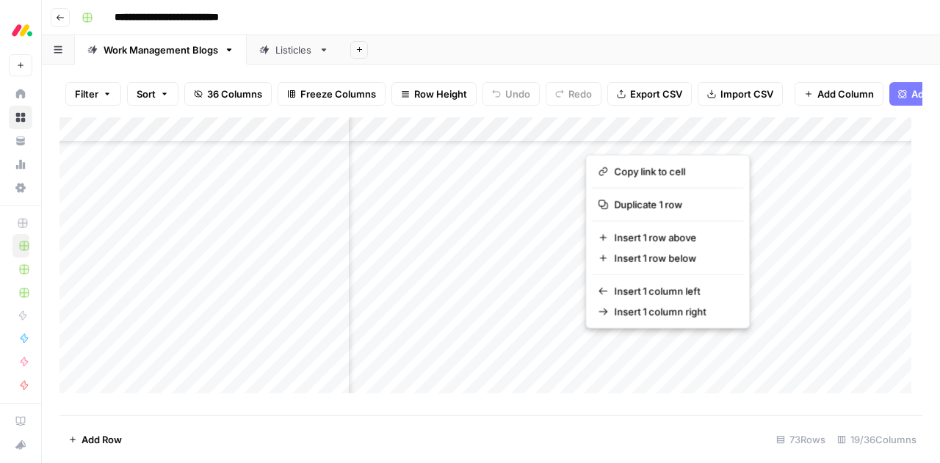
scroll to position [1292, 1049]
click at [511, 245] on div "Add Column" at bounding box center [490, 260] width 863 height 287
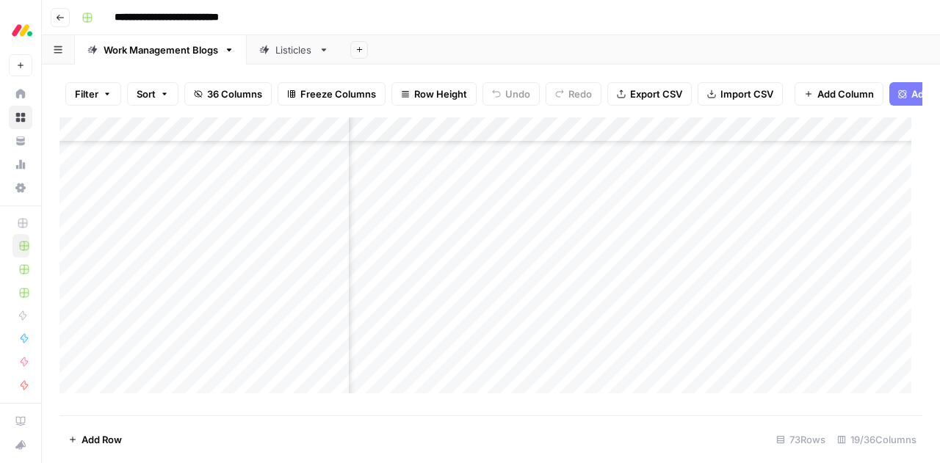
scroll to position [1298, 578]
click at [579, 287] on div "Add Column" at bounding box center [490, 260] width 863 height 287
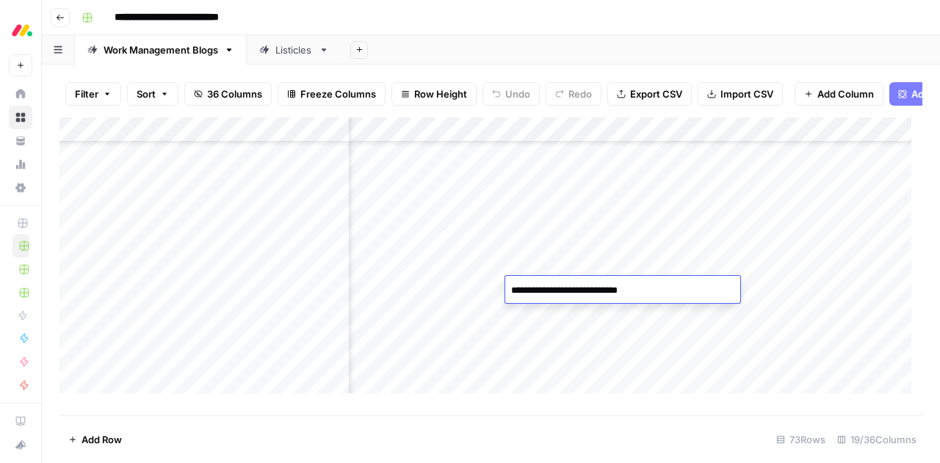
click at [579, 287] on textarea "**********" at bounding box center [622, 291] width 235 height 21
click at [573, 311] on div "Add Column" at bounding box center [490, 260] width 863 height 287
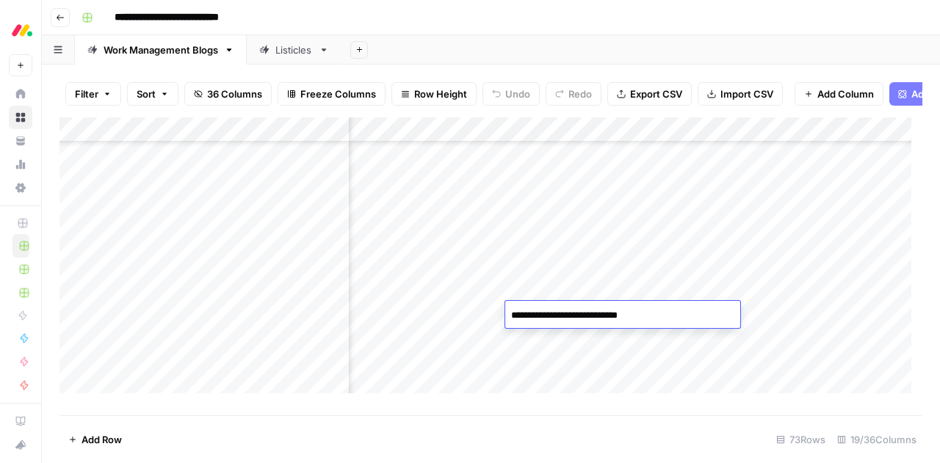
click at [573, 311] on textarea "**********" at bounding box center [622, 315] width 235 height 21
click at [558, 251] on div "Add Column" at bounding box center [490, 260] width 863 height 287
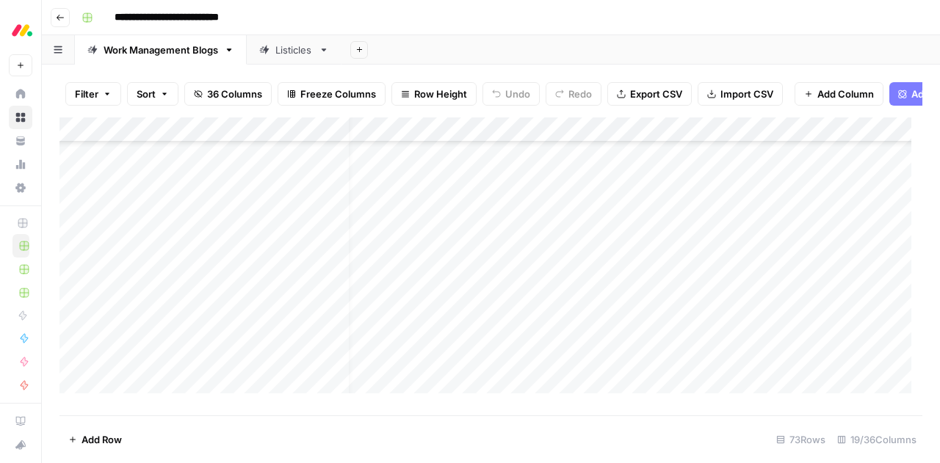
scroll to position [1453, 17]
click at [281, 55] on div "Listicles" at bounding box center [293, 50] width 37 height 15
click at [615, 315] on div "Add Column" at bounding box center [490, 260] width 863 height 287
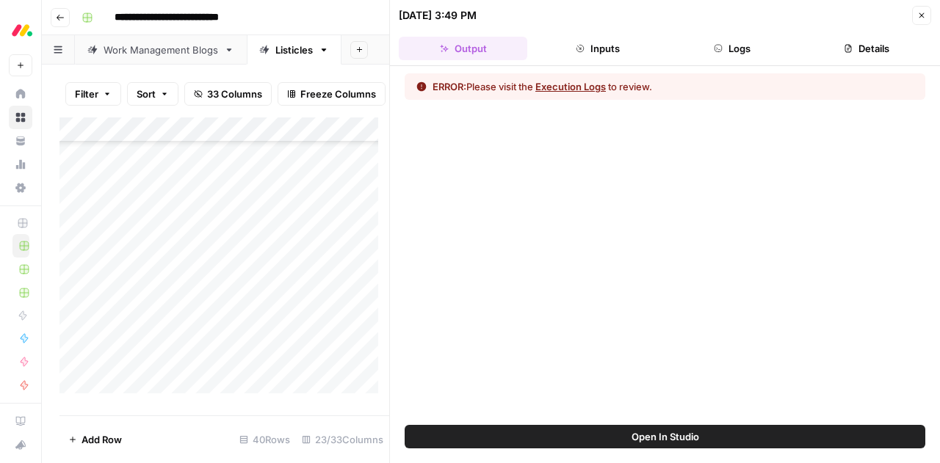
click at [566, 84] on button "Execution Logs" at bounding box center [570, 86] width 70 height 15
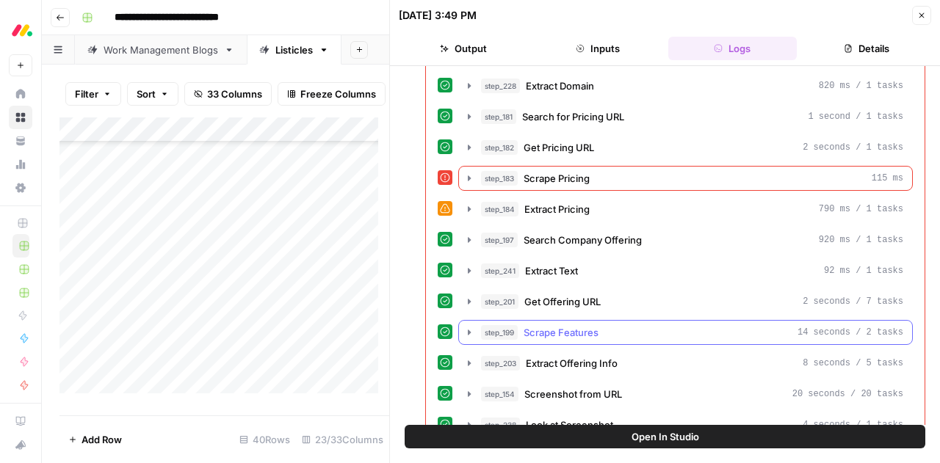
scroll to position [1130, 0]
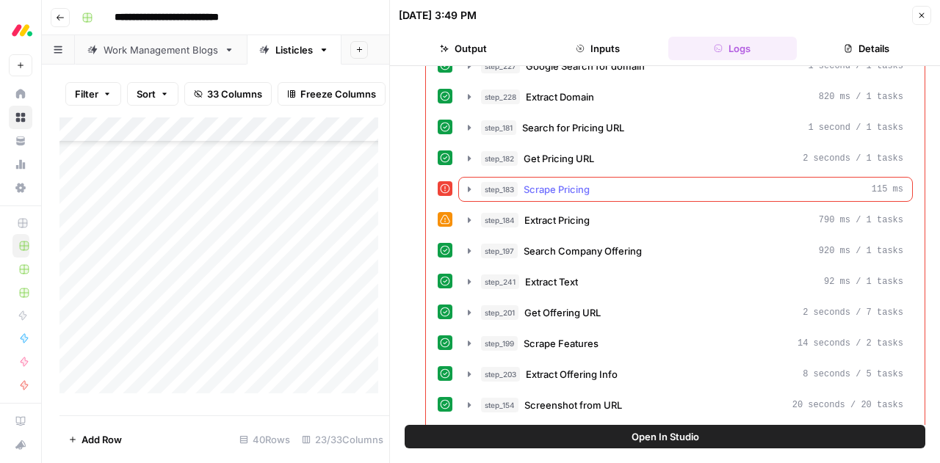
click at [635, 182] on div "step_183 Scrape Pricing 115 ms" at bounding box center [692, 189] width 422 height 15
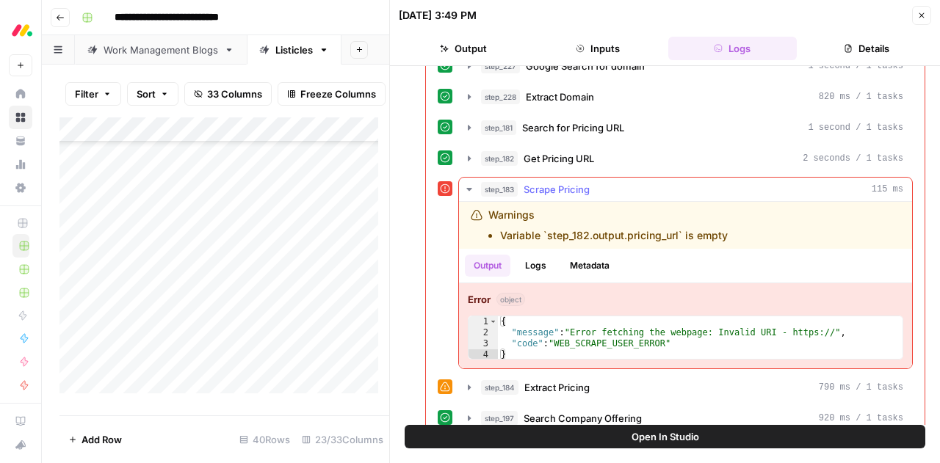
click at [635, 182] on div "step_183 Scrape Pricing 115 ms" at bounding box center [692, 189] width 422 height 15
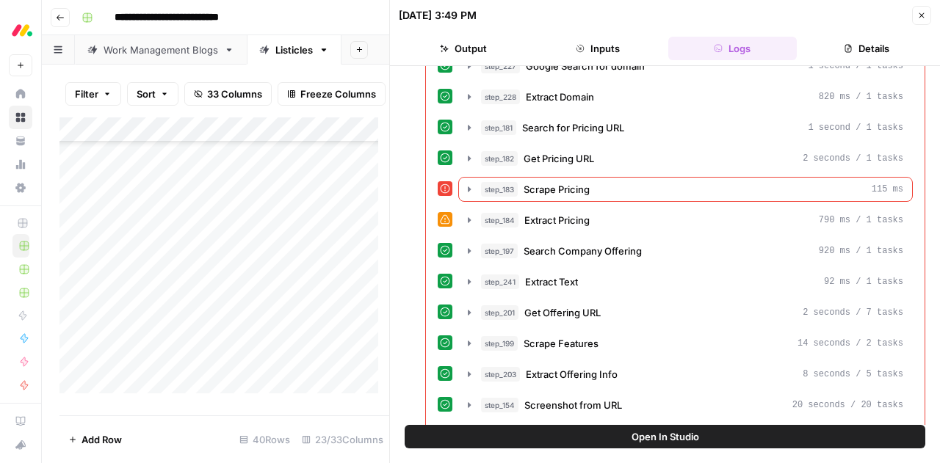
click at [919, 20] on button "Close" at bounding box center [921, 15] width 19 height 19
